Goal: Book appointment/travel/reservation

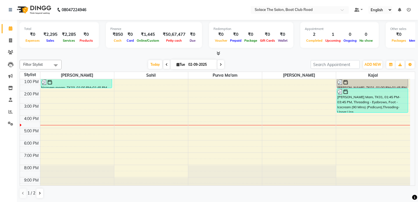
scroll to position [62, 0]
click at [11, 40] on icon at bounding box center [10, 40] width 3 height 4
select select "service"
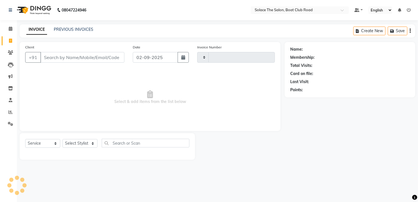
type input "1301"
select select "585"
click at [78, 57] on input "Client" at bounding box center [82, 57] width 85 height 11
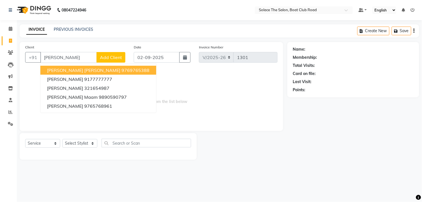
click at [122, 69] on ngb-highlight "9769765388" at bounding box center [136, 70] width 28 height 6
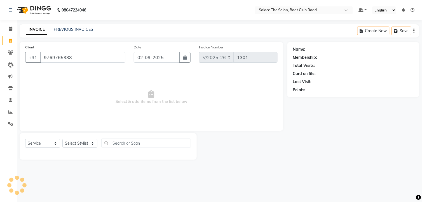
type input "9769765388"
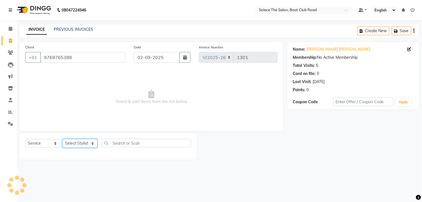
click at [92, 142] on select "Select Stylist [PERSON_NAME] [PERSON_NAME] [PERSON_NAME] Front Desk Kajal [PERS…" at bounding box center [79, 143] width 35 height 9
select select "23757"
click at [62, 139] on select "Select Stylist [PERSON_NAME] [PERSON_NAME] [PERSON_NAME] Front Desk Kajal [PERS…" at bounding box center [79, 143] width 35 height 9
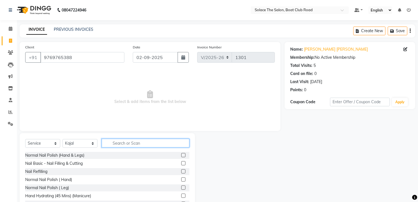
click at [126, 144] on input "text" at bounding box center [146, 143] width 88 height 9
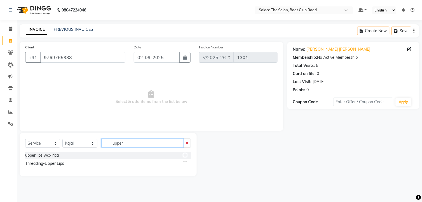
type input "upper"
click at [186, 162] on label at bounding box center [185, 163] width 4 height 4
click at [186, 162] on input "checkbox" at bounding box center [185, 164] width 4 height 4
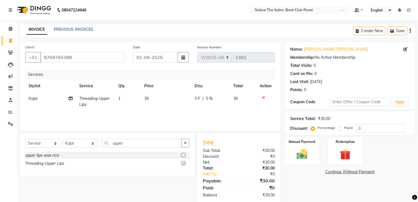
checkbox input "false"
click at [303, 147] on div "Manual Payment" at bounding box center [302, 151] width 36 height 29
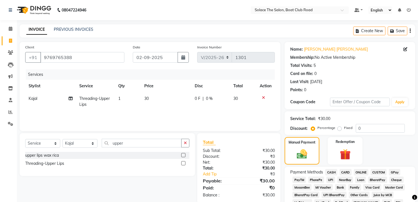
scroll to position [124, 0]
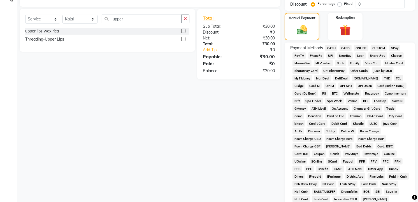
click at [390, 47] on span "GPay" at bounding box center [394, 48] width 11 height 6
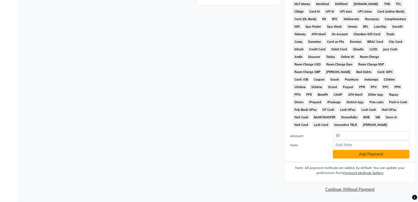
click at [371, 155] on button "Add Payment" at bounding box center [371, 154] width 77 height 9
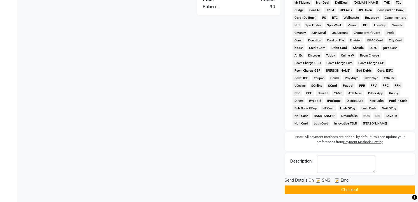
click at [354, 192] on button "Checkout" at bounding box center [349, 190] width 130 height 9
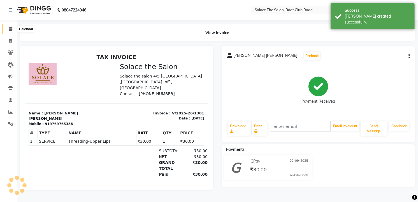
click at [12, 30] on span at bounding box center [11, 29] width 10 height 6
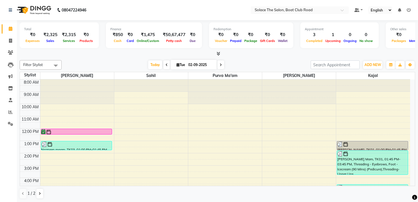
click at [220, 62] on span at bounding box center [220, 64] width 7 height 9
type input "[DATE]"
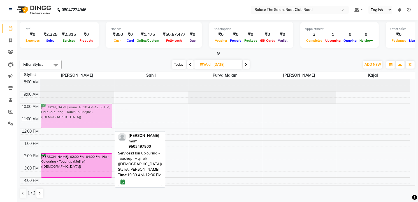
click at [58, 116] on div "[PERSON_NAME] mam, 10:30 AM-12:30 PM, Hair Colouring - Touchup (Majirel) ([DEMO…" at bounding box center [77, 165] width 74 height 172
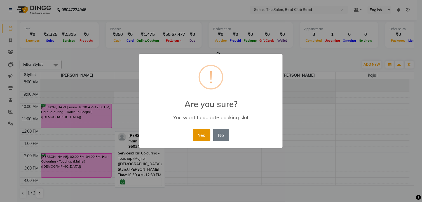
click at [195, 135] on button "Yes" at bounding box center [201, 135] width 17 height 12
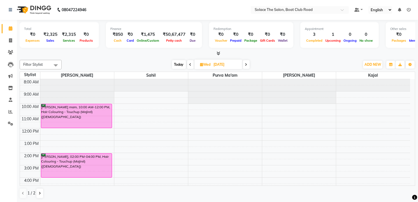
click at [45, 132] on div "8:00 AM 9:00 AM 10:00 AM 11:00 AM 12:00 PM 1:00 PM 2:00 PM 3:00 PM 4:00 PM 5:00…" at bounding box center [215, 165] width 390 height 172
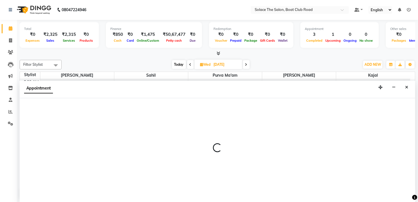
select select "9746"
select select "tentative"
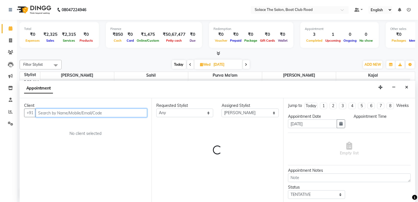
select select "720"
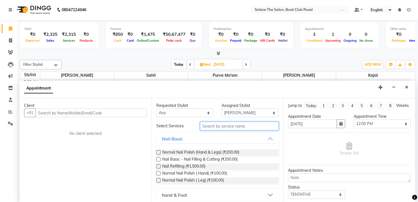
click at [212, 124] on input "text" at bounding box center [239, 126] width 79 height 9
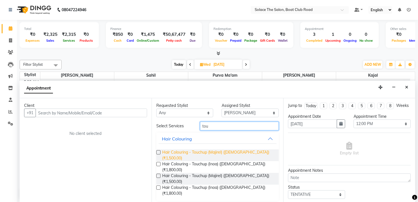
type input "tou"
click at [212, 152] on span "Hair Colouring - Touchup (Majirel) ([DEMOGRAPHIC_DATA]) (₹1,500.00)" at bounding box center [218, 156] width 112 height 12
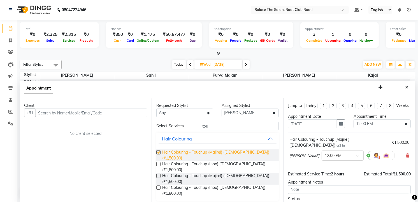
checkbox input "false"
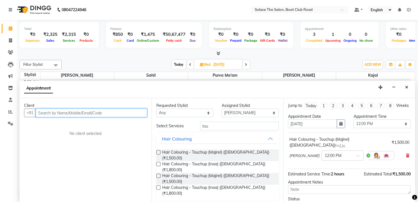
click at [94, 114] on input "text" at bounding box center [91, 113] width 111 height 9
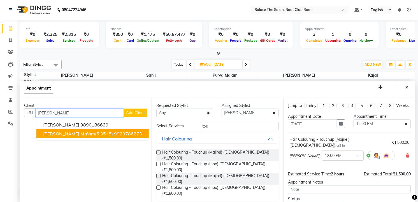
click at [98, 132] on span "[PERSON_NAME] ma'am(5.35+5)" at bounding box center [78, 134] width 70 height 6
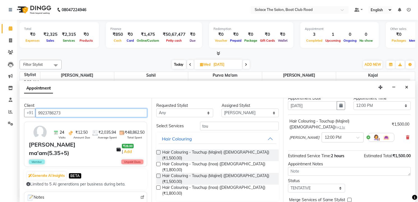
scroll to position [43, 0]
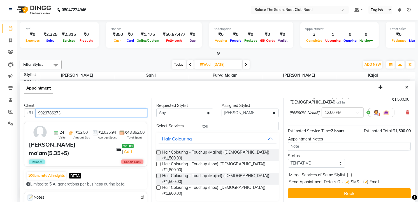
type input "9923786273"
click at [307, 163] on select "Select TENTATIVE CONFIRM UPCOMING" at bounding box center [316, 163] width 57 height 9
select select "upcoming"
click at [288, 159] on select "Select TENTATIVE CONFIRM UPCOMING" at bounding box center [316, 163] width 57 height 9
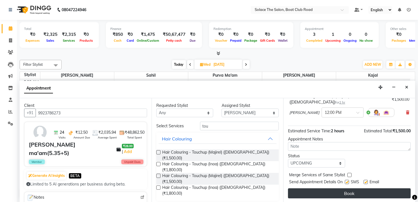
click at [328, 193] on button "Book" at bounding box center [349, 193] width 123 height 10
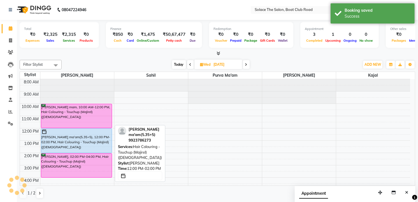
scroll to position [0, 0]
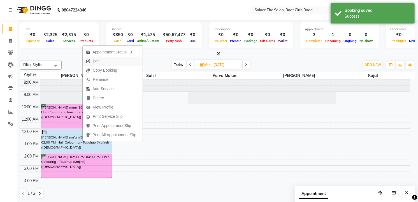
click at [93, 62] on span "Edit" at bounding box center [96, 61] width 7 height 6
select select "tentative"
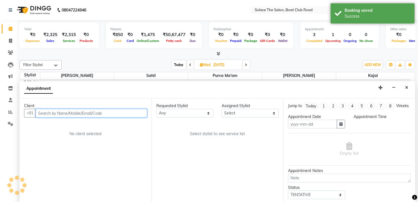
type input "[DATE]"
select select "upcoming"
select select "720"
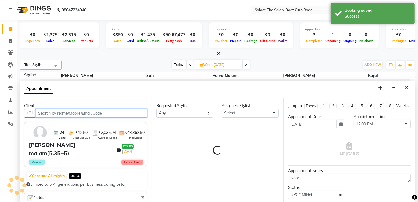
scroll to position [0, 0]
select select "9746"
select select "720"
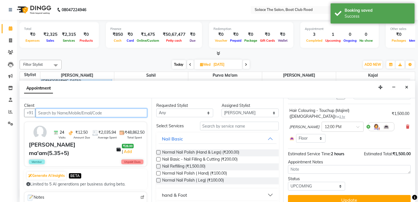
scroll to position [36, 0]
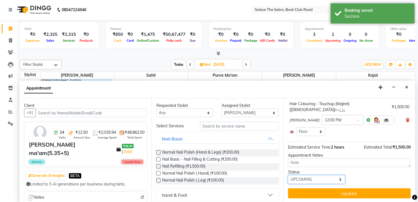
click at [321, 178] on select "Select TENTATIVE CONFIRM UPCOMING" at bounding box center [316, 179] width 57 height 9
select select "confirm booking"
click at [288, 175] on select "Select TENTATIVE CONFIRM UPCOMING" at bounding box center [316, 179] width 57 height 9
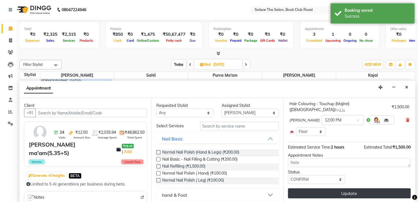
click at [357, 189] on button "Update" at bounding box center [349, 193] width 123 height 10
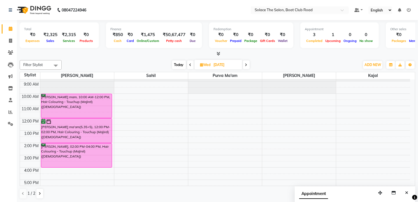
scroll to position [0, 0]
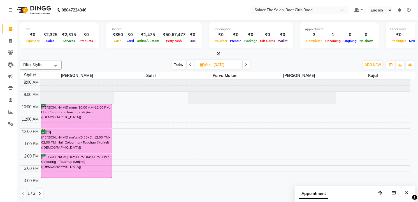
click at [184, 66] on span "Today" at bounding box center [179, 64] width 14 height 9
type input "02-09-2025"
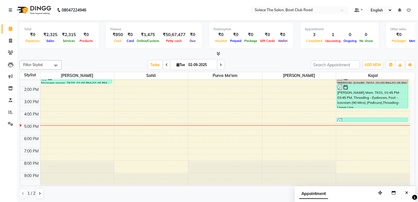
scroll to position [0, 0]
